Goal: Task Accomplishment & Management: Manage account settings

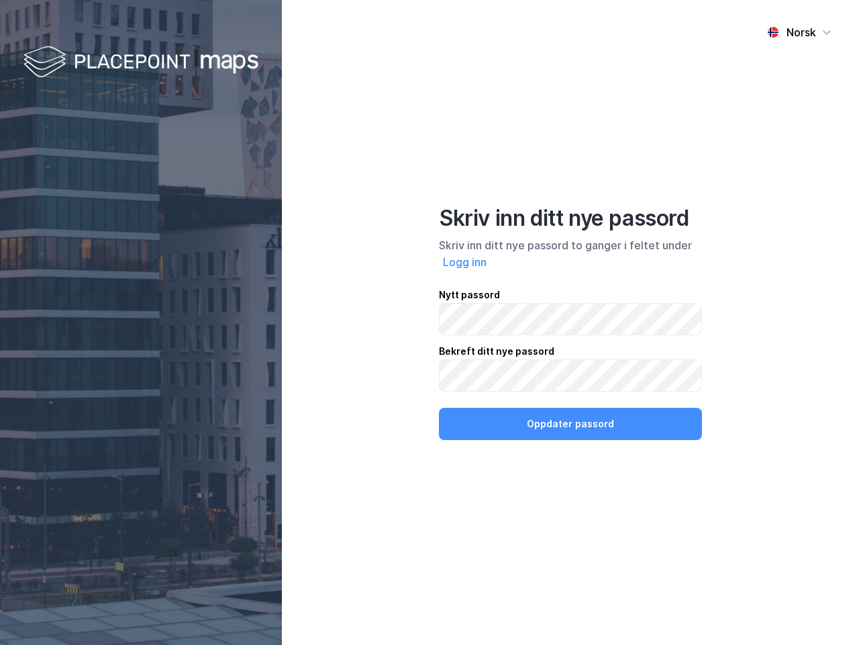
click at [430, 322] on div "Norsk Skriv inn ditt nye passord Skriv inn ditt nye passord to ganger i feltet …" at bounding box center [570, 322] width 577 height 645
click at [141, 62] on img at bounding box center [141, 63] width 235 height 40
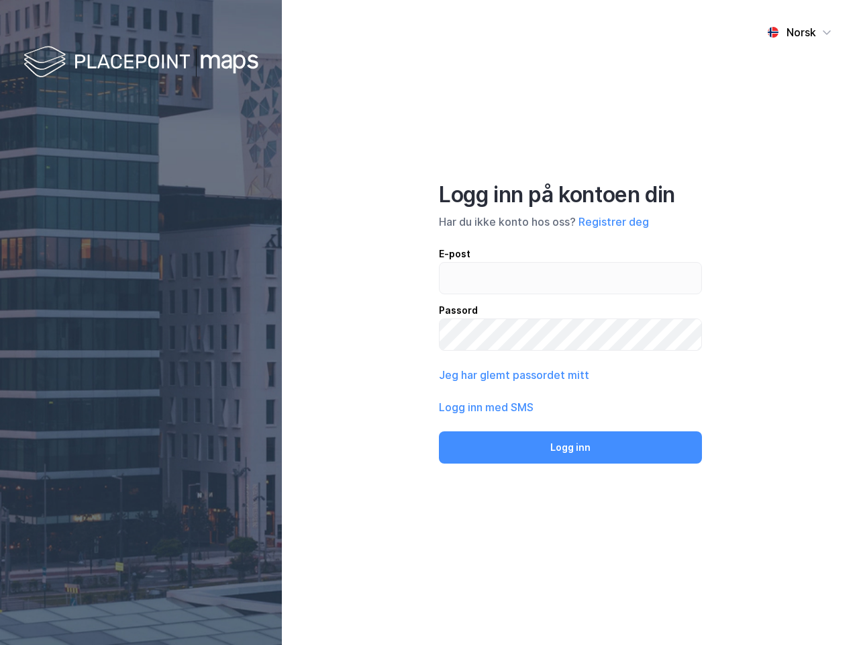
click at [800, 32] on div "Norsk" at bounding box center [802, 32] width 30 height 16
click at [465, 262] on label at bounding box center [570, 278] width 263 height 32
click at [465, 263] on input "email" at bounding box center [571, 278] width 262 height 31
click at [571, 424] on div "Logg inn på kontoen din Har du ikke konto hos oss? Registrer deg E-post Passord…" at bounding box center [570, 322] width 263 height 282
